Goal: Task Accomplishment & Management: Complete application form

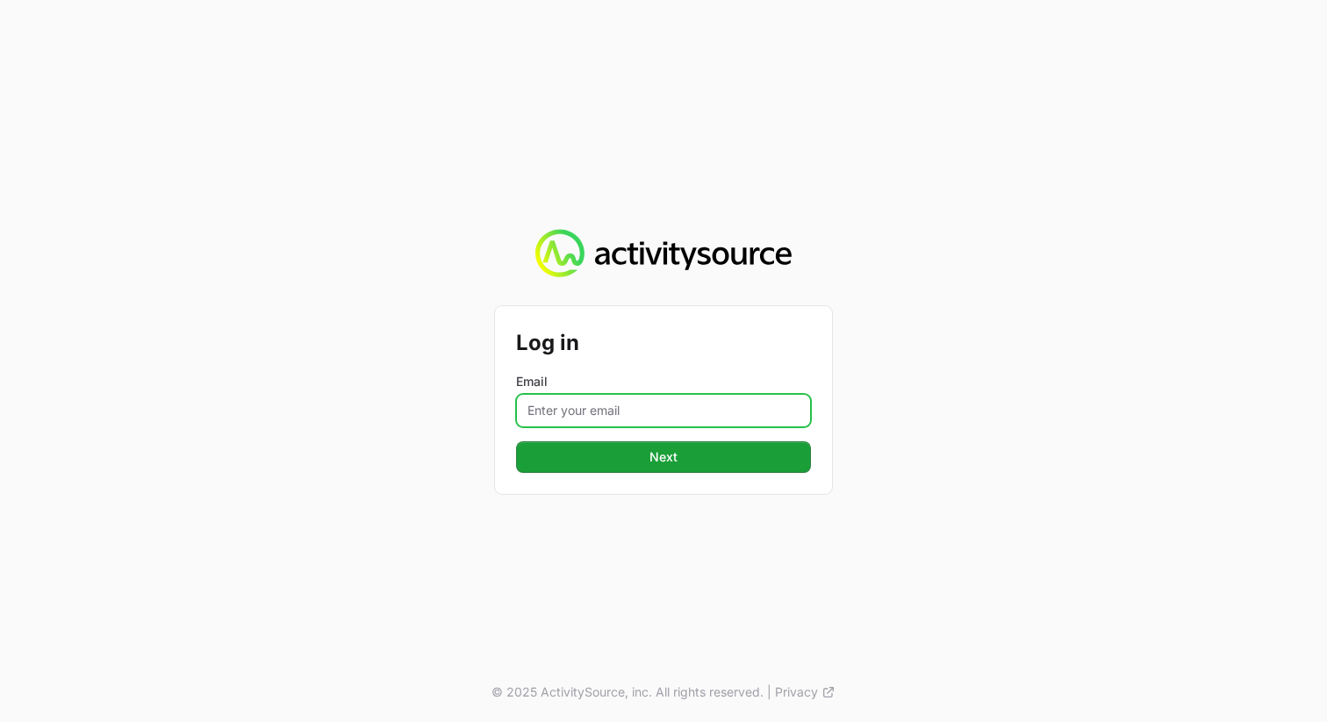
click at [560, 406] on input "Email" at bounding box center [663, 410] width 295 height 33
click at [634, 402] on input "Email" at bounding box center [663, 410] width 295 height 33
paste input "[PERSON_NAME][EMAIL_ADDRESS][DOMAIN_NAME]"
type input "vanessa.paredesayala@ingrammicro.com"
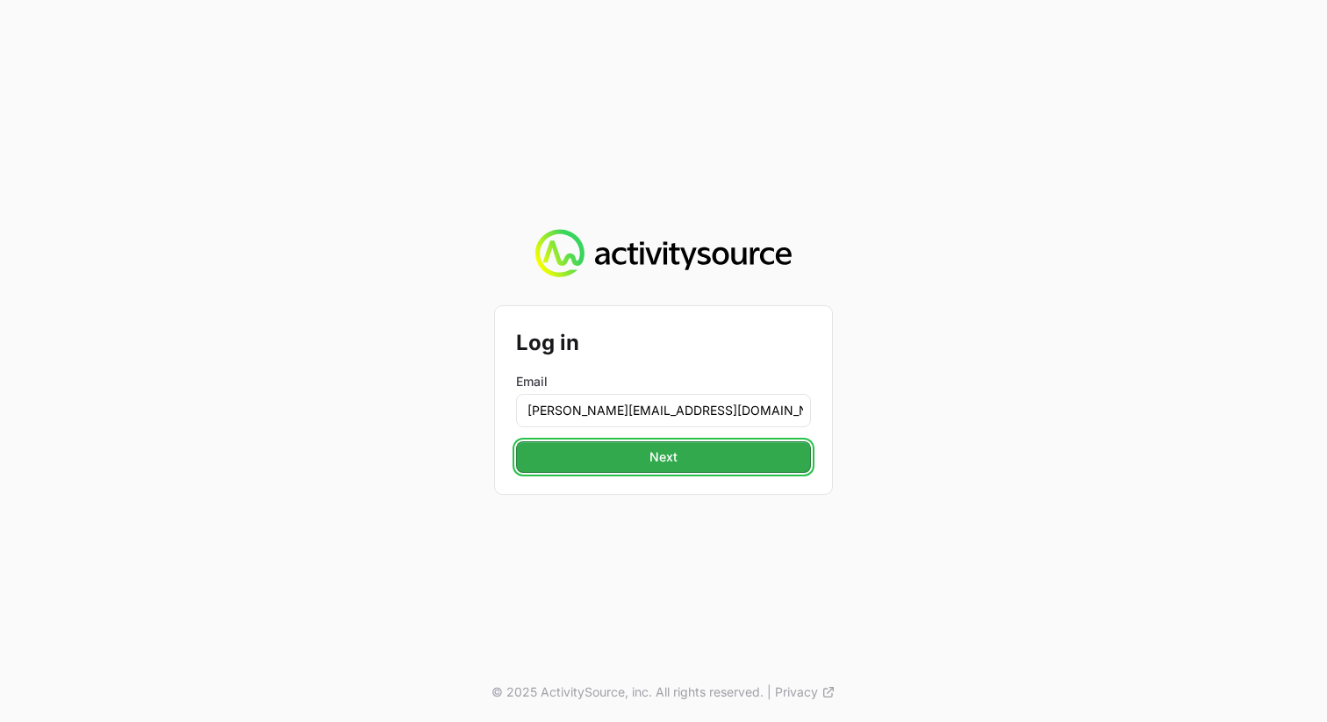
click at [642, 463] on button "Next" at bounding box center [663, 457] width 295 height 32
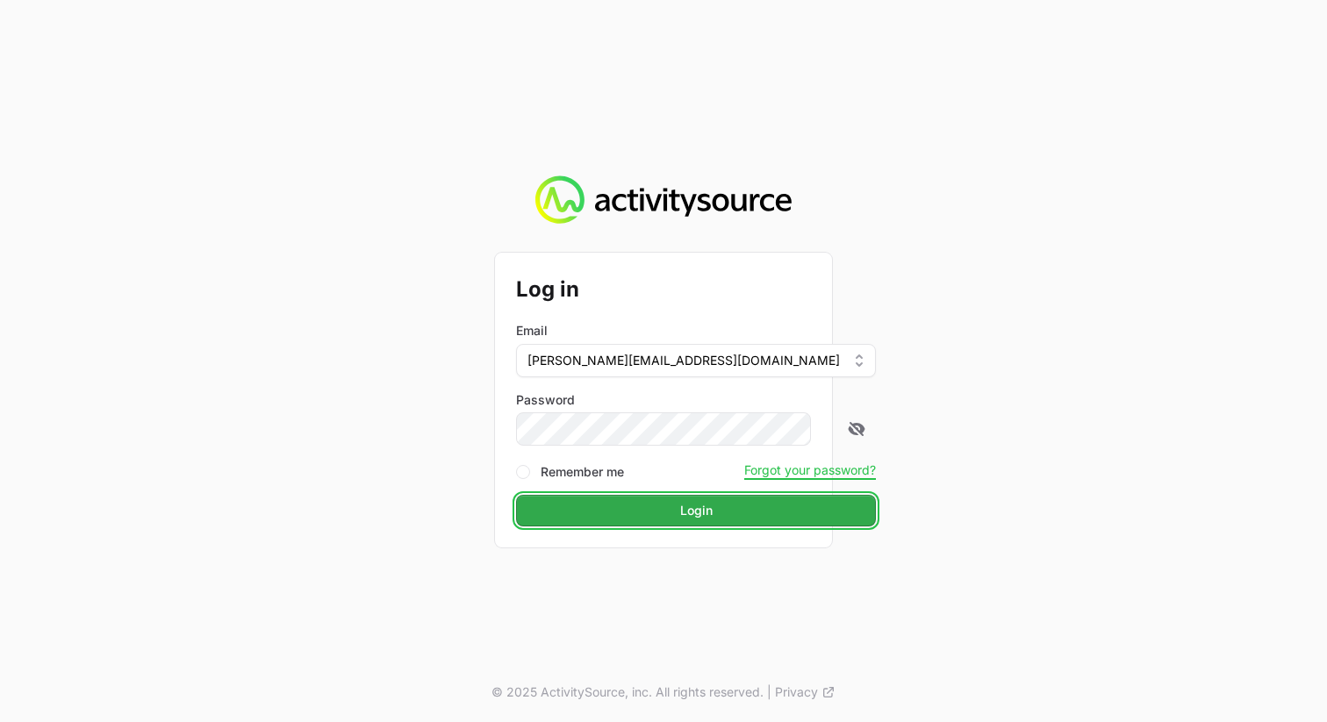
click at [608, 507] on button "Login" at bounding box center [696, 511] width 360 height 32
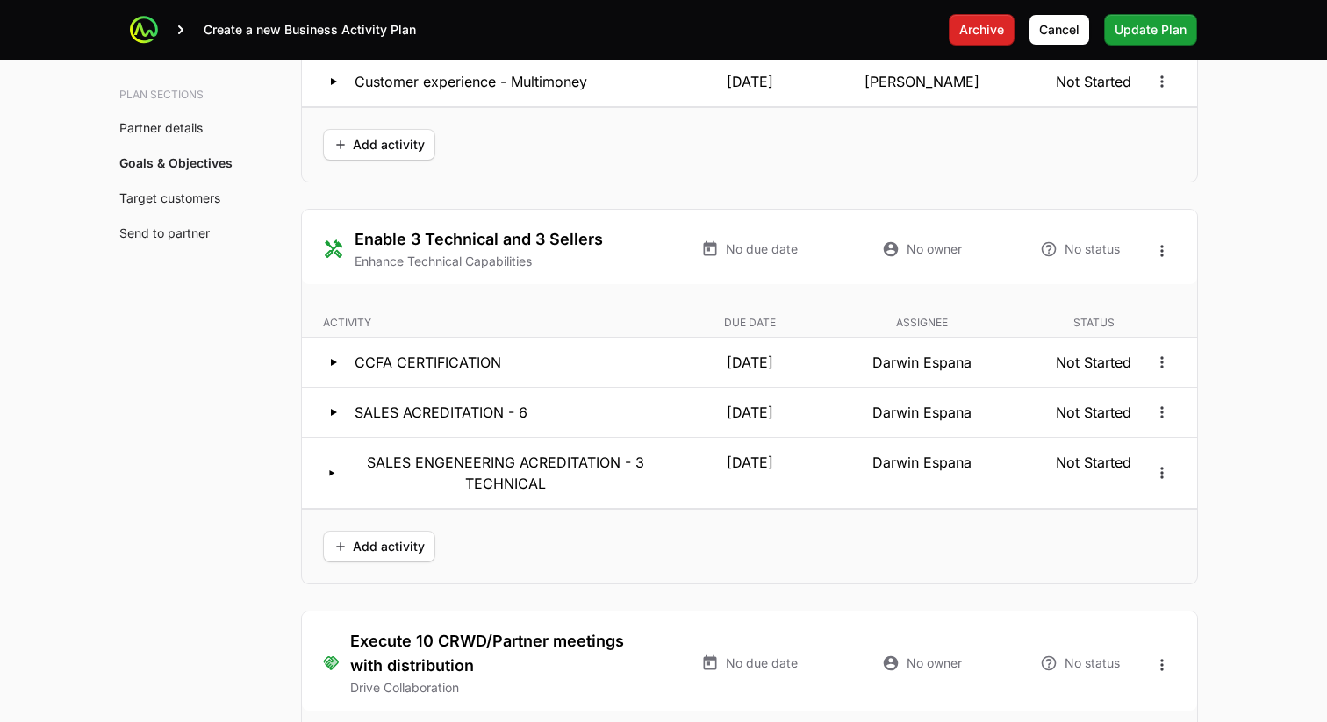
scroll to position [3623, 0]
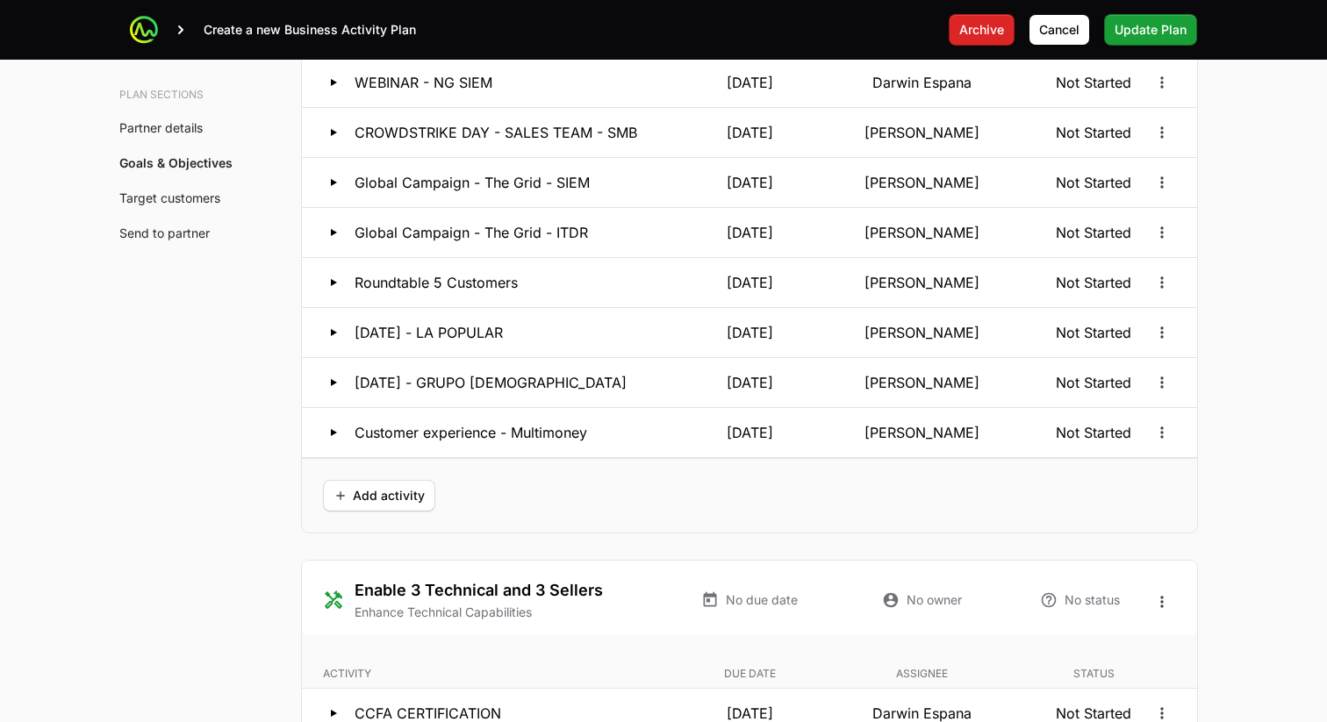
click at [170, 132] on link "Partner details" at bounding box center [160, 127] width 83 height 15
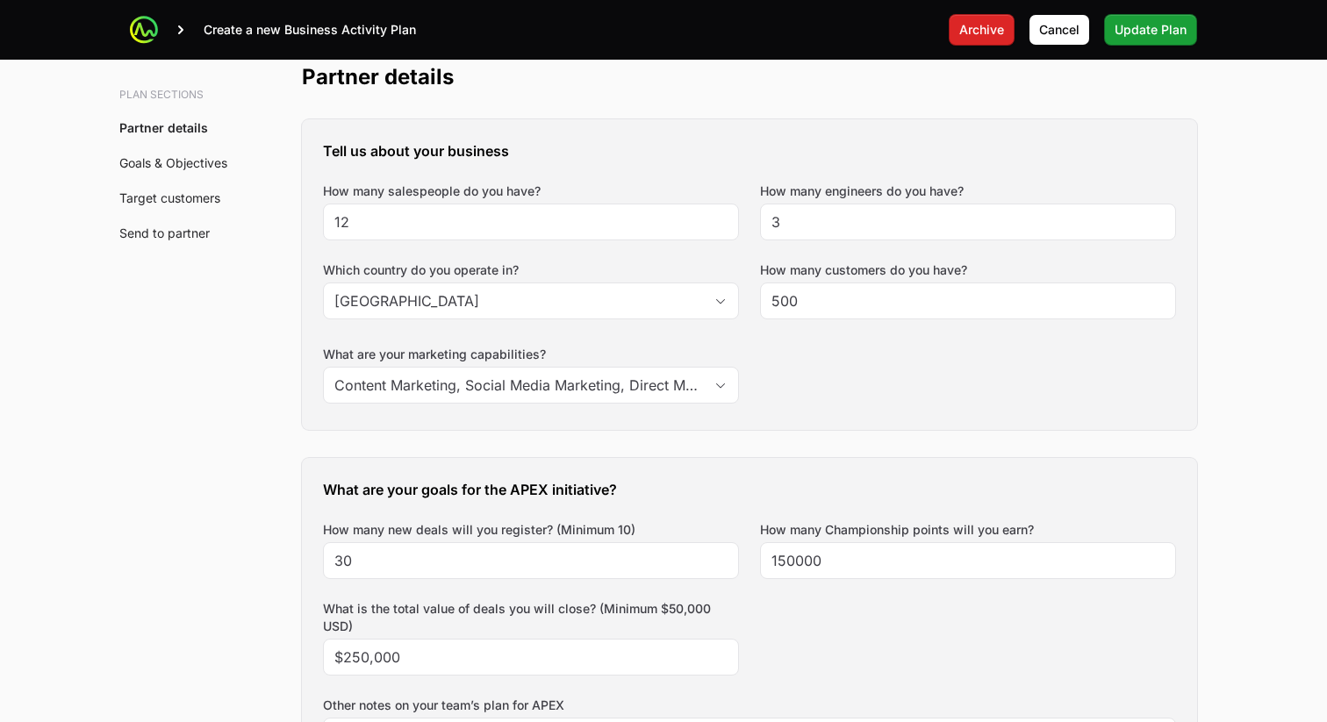
scroll to position [412, 0]
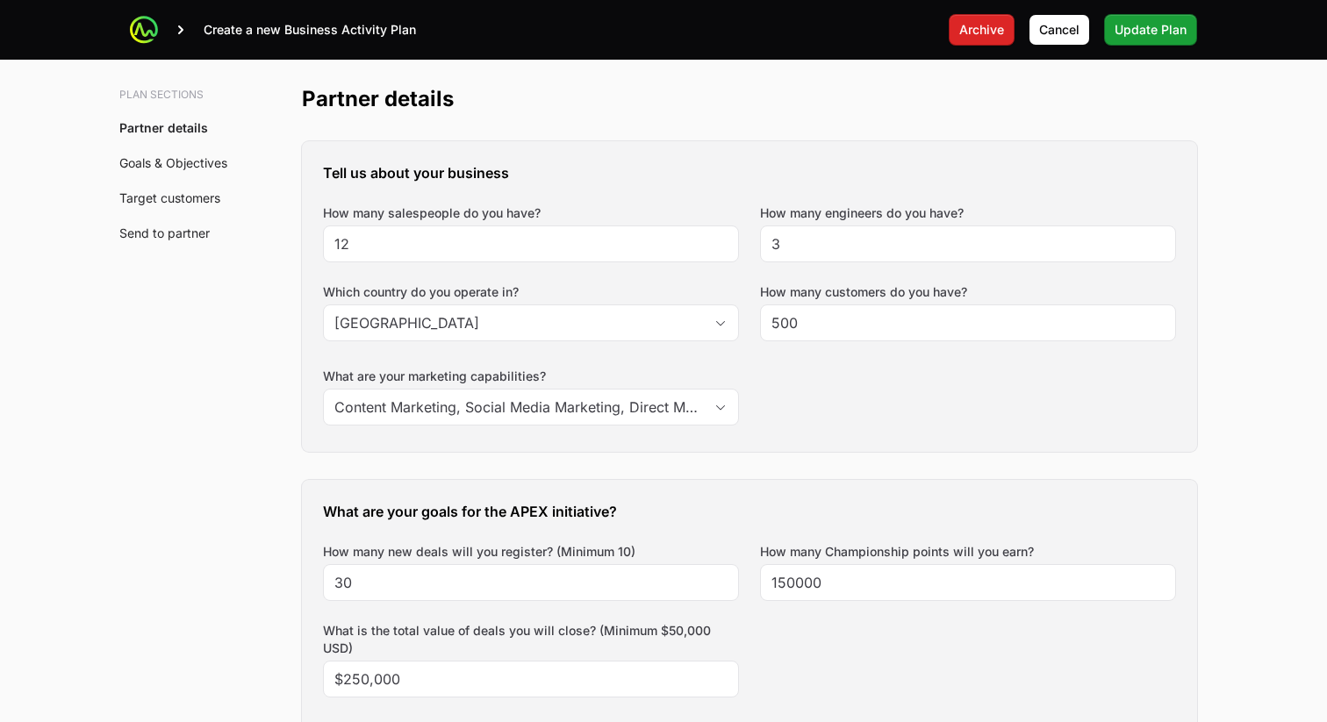
click at [168, 96] on h3 "Plan sections" at bounding box center [178, 95] width 119 height 14
click at [166, 131] on link "Partner details" at bounding box center [163, 127] width 89 height 15
click at [178, 31] on icon at bounding box center [181, 30] width 18 height 18
click at [169, 96] on h3 "Plan sections" at bounding box center [178, 95] width 119 height 14
click at [162, 130] on link "Partner details" at bounding box center [163, 127] width 89 height 15
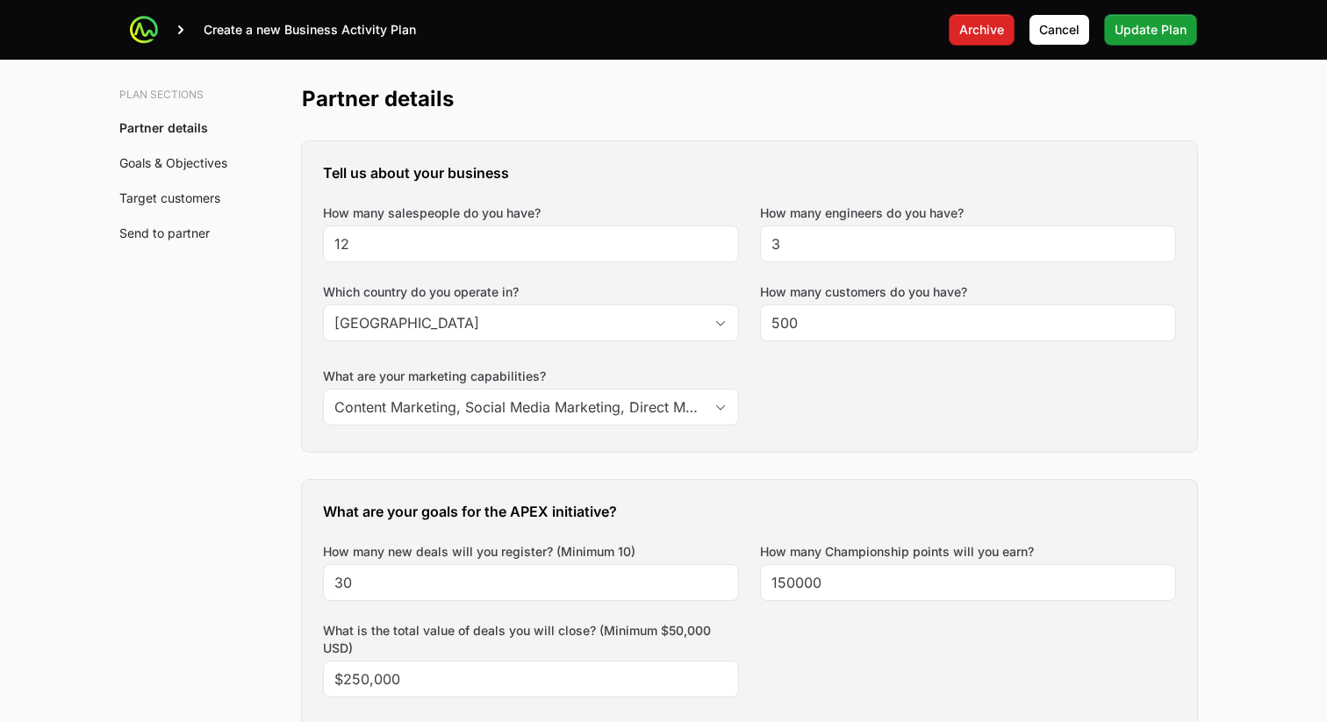
click at [162, 162] on link "Goals & Objectives" at bounding box center [173, 162] width 108 height 15
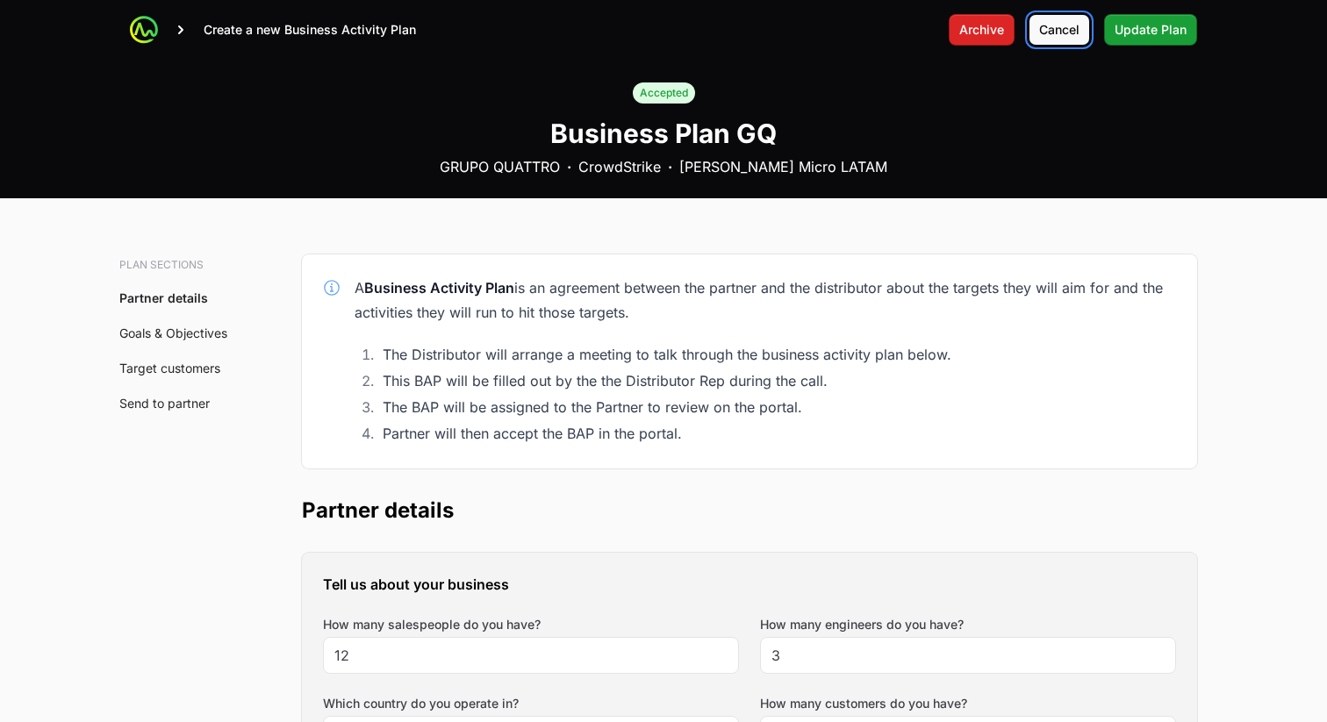
click at [1052, 32] on span "Cancel" at bounding box center [1059, 29] width 40 height 21
click at [149, 32] on icon at bounding box center [144, 30] width 18 height 18
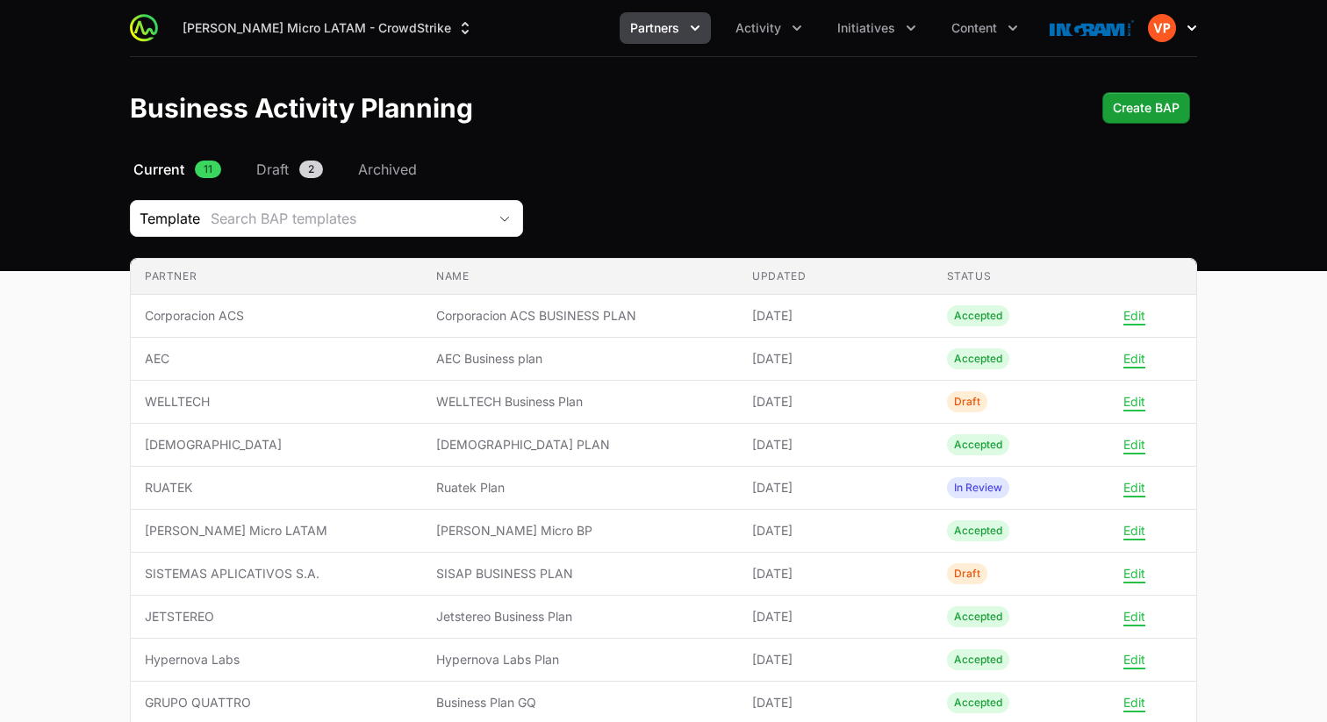
click at [1188, 26] on icon "button" at bounding box center [1192, 27] width 9 height 5
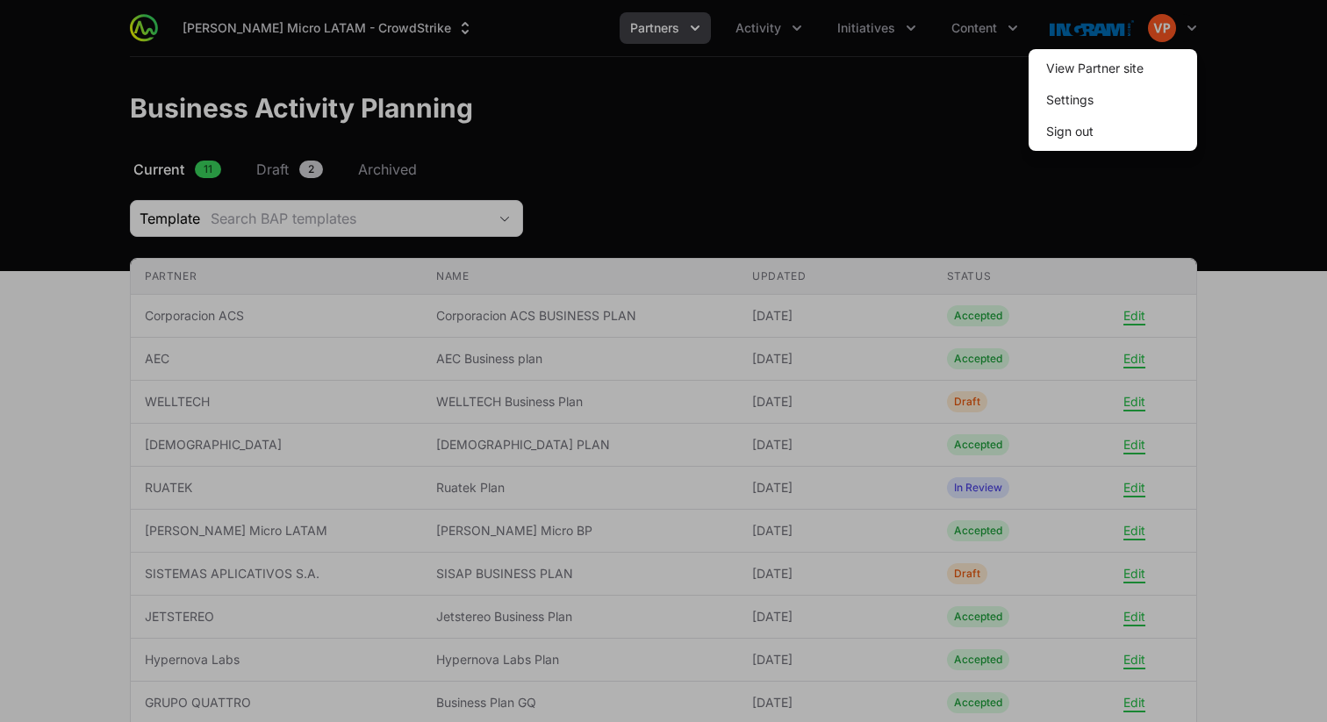
click at [885, 130] on div at bounding box center [663, 361] width 1327 height 722
